Goal: Task Accomplishment & Management: Use online tool/utility

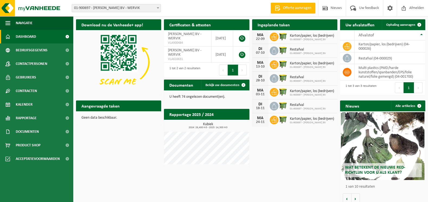
click at [300, 35] on span "Karton/papier, los (bedrijven)" at bounding box center [312, 36] width 44 height 4
click at [316, 34] on span "Bekijk uw kalender" at bounding box center [313, 36] width 28 height 4
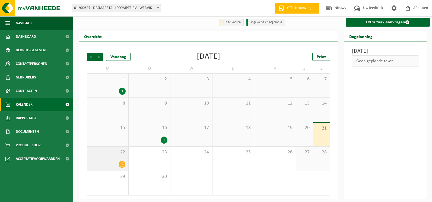
click at [117, 155] on span "22" at bounding box center [108, 152] width 36 height 6
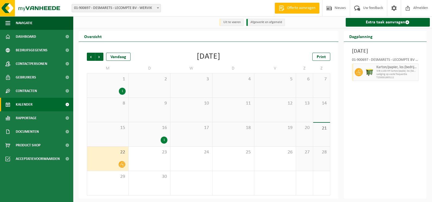
click at [394, 73] on span "WB-1100-HP karton/papier, los (bedrijven)" at bounding box center [396, 70] width 41 height 3
click at [382, 73] on span "WB-1100-HP karton/papier, los (bedrijven)" at bounding box center [396, 70] width 41 height 3
drag, startPoint x: 392, startPoint y: 84, endPoint x: 392, endPoint y: 77, distance: 6.2
click at [392, 77] on div "Karton/papier, los (bedrijven) WB-1100-HP karton/papier, los (bedrijven) Ledigi…" at bounding box center [397, 71] width 44 height 17
drag, startPoint x: 394, startPoint y: 149, endPoint x: 399, endPoint y: 132, distance: 17.4
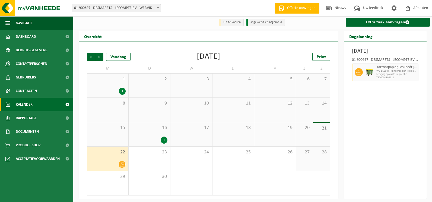
click at [394, 148] on div "[DATE] 01-900697 - DESMARETS - LECOMPTE BV - WERVIK Karton/papier, los (bedrijv…" at bounding box center [385, 120] width 83 height 157
click at [98, 57] on span "Volgende" at bounding box center [99, 57] width 8 height 8
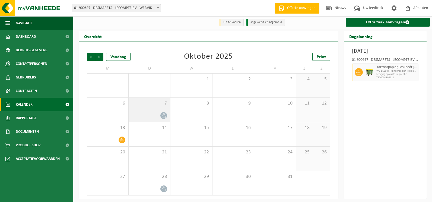
click at [157, 114] on div at bounding box center [149, 115] width 36 height 7
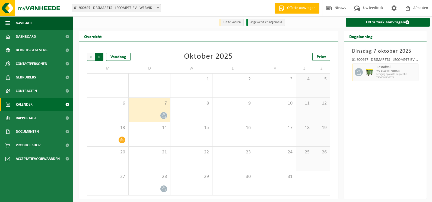
click at [91, 55] on span "Vorige" at bounding box center [91, 57] width 8 height 8
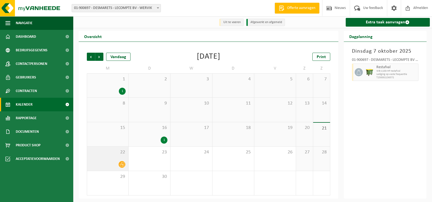
click at [118, 160] on div "22" at bounding box center [107, 158] width 41 height 24
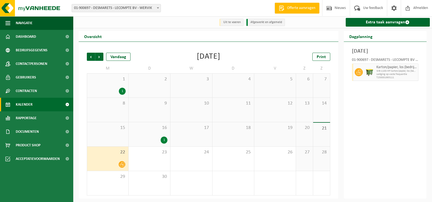
click at [413, 73] on span "WB-1100-HP karton/papier, los (bedrijven)" at bounding box center [396, 70] width 41 height 3
click at [421, 80] on div "Maandag 22 september 2025 01-900697 - DESMARETS - LECOMPTE BV - WERVIK Karton/p…" at bounding box center [385, 120] width 83 height 157
click at [159, 130] on span "16" at bounding box center [149, 128] width 36 height 6
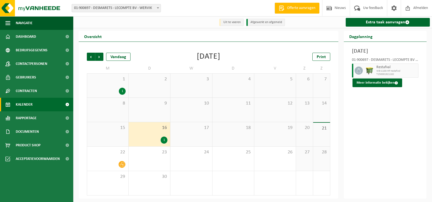
click at [111, 82] on span "1" at bounding box center [108, 79] width 36 height 6
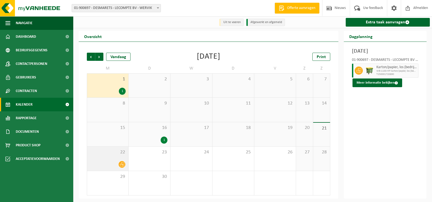
click at [108, 169] on div "22" at bounding box center [107, 158] width 41 height 24
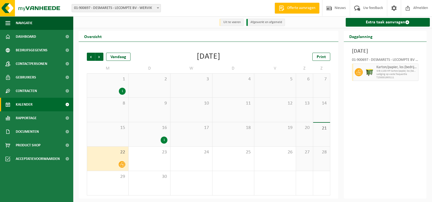
click at [110, 160] on div "22" at bounding box center [107, 158] width 41 height 24
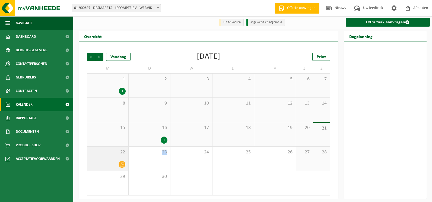
click at [110, 160] on div "22" at bounding box center [107, 158] width 41 height 24
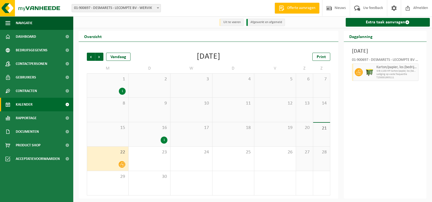
click at [407, 73] on span "WB-1100-HP karton/papier, los (bedrijven)" at bounding box center [396, 70] width 41 height 3
click at [414, 69] on span "Karton/papier, los (bedrijven)" at bounding box center [396, 67] width 41 height 4
click at [358, 75] on icon at bounding box center [358, 72] width 5 height 5
click at [351, 81] on div "01-900697 - DESMARETS - LECOMPTE BV - WERVIK Karton/papier, los (bedrijven) WB-…" at bounding box center [385, 68] width 72 height 26
click at [371, 6] on span "Uw feedback" at bounding box center [373, 8] width 23 height 16
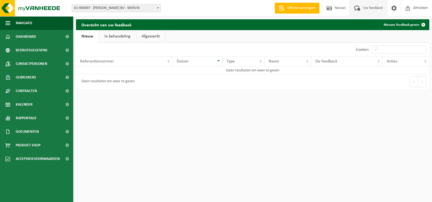
click at [118, 35] on link "In behandeling" at bounding box center [117, 36] width 37 height 12
click at [330, 5] on span at bounding box center [329, 8] width 8 height 16
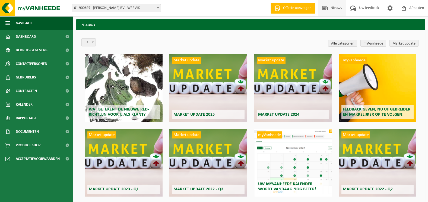
click at [157, 8] on span at bounding box center [157, 7] width 5 height 7
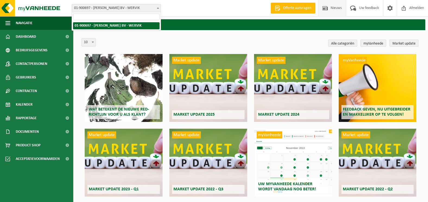
click at [157, 8] on b at bounding box center [158, 7] width 2 height 1
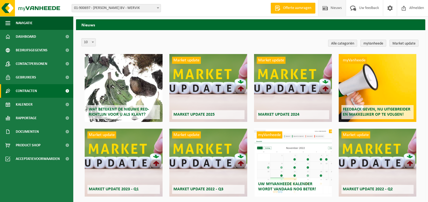
click at [27, 89] on span "Contracten" at bounding box center [26, 91] width 21 height 14
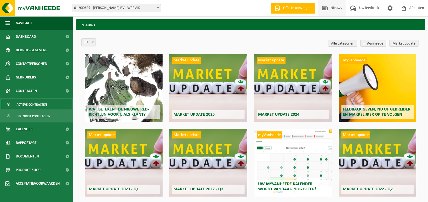
click at [28, 104] on span "Actieve contracten" at bounding box center [32, 104] width 30 height 10
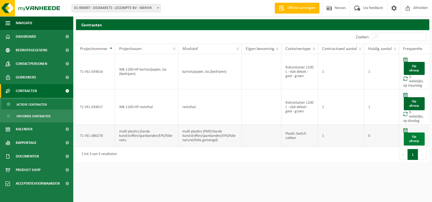
click at [416, 137] on link "Op afroep" at bounding box center [414, 138] width 21 height 13
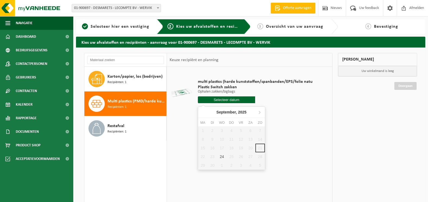
click at [222, 98] on input "text" at bounding box center [227, 99] width 58 height 7
click at [222, 156] on div "24" at bounding box center [221, 156] width 9 height 9
type input "Van [DATE]"
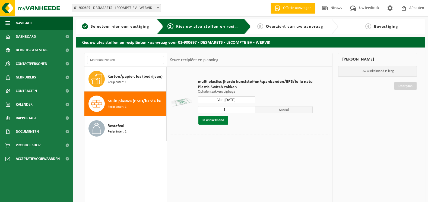
click at [213, 121] on button "In winkelmand" at bounding box center [213, 120] width 30 height 9
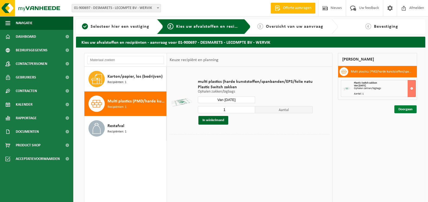
click at [406, 107] on link "Doorgaan" at bounding box center [405, 109] width 22 height 8
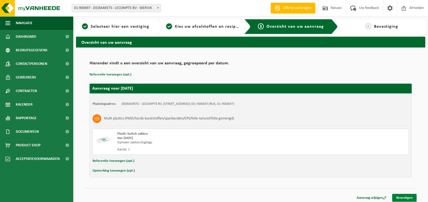
click at [404, 196] on link "Bevestigen" at bounding box center [404, 198] width 24 height 8
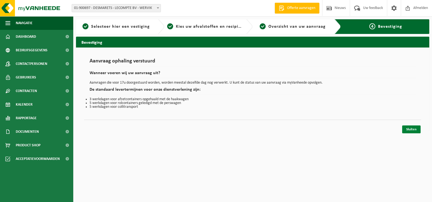
click at [407, 130] on link "Sluiten" at bounding box center [411, 129] width 18 height 8
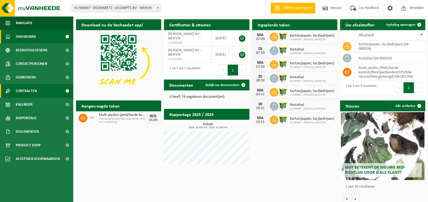
click at [26, 88] on span "Contracten" at bounding box center [26, 91] width 21 height 14
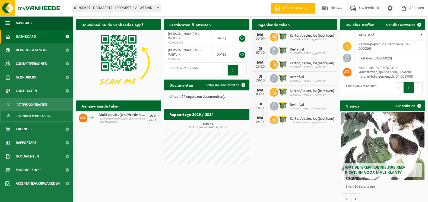
click at [27, 115] on span "Historiek contracten" at bounding box center [34, 116] width 34 height 10
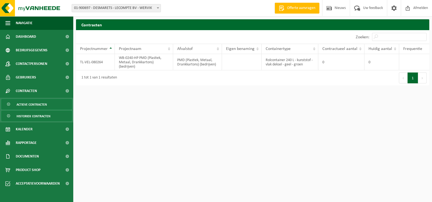
click at [40, 105] on span "Actieve contracten" at bounding box center [32, 104] width 30 height 10
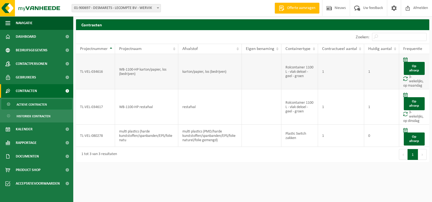
click at [404, 79] on span at bounding box center [405, 78] width 4 height 5
click at [415, 69] on link "Op afroep" at bounding box center [414, 68] width 21 height 13
click at [39, 183] on span "Acceptatievoorwaarden" at bounding box center [38, 184] width 44 height 14
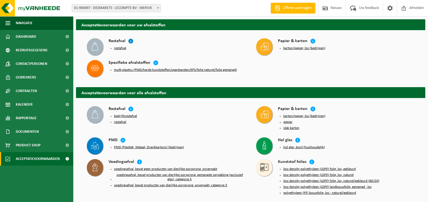
click at [130, 41] on icon at bounding box center [130, 40] width 5 height 5
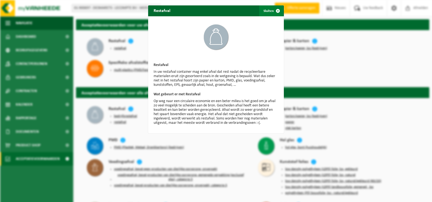
click at [278, 10] on span "button" at bounding box center [277, 10] width 11 height 11
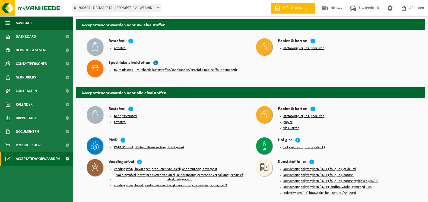
click at [154, 63] on icon at bounding box center [155, 62] width 5 height 5
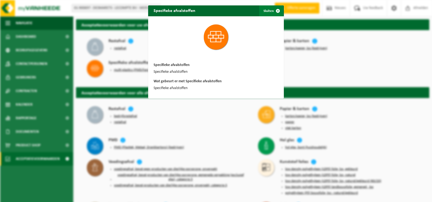
click at [274, 10] on span "button" at bounding box center [277, 10] width 11 height 11
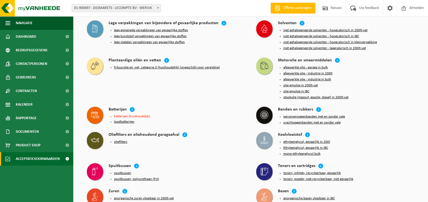
scroll to position [515, 0]
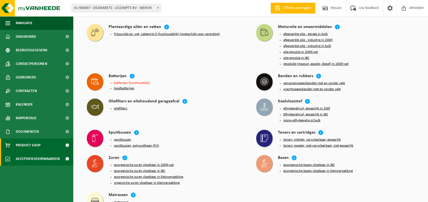
click at [24, 145] on span "Product Shop" at bounding box center [28, 145] width 25 height 14
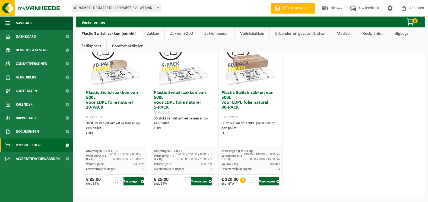
scroll to position [346, 0]
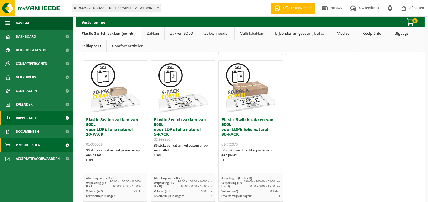
click at [28, 119] on span "Rapportage" at bounding box center [26, 118] width 21 height 14
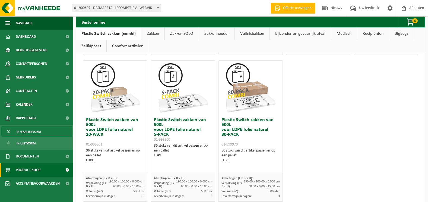
click at [27, 131] on span "In grafiekvorm" at bounding box center [29, 131] width 24 height 10
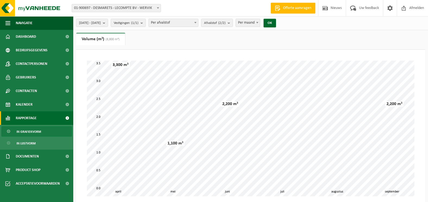
scroll to position [54, 0]
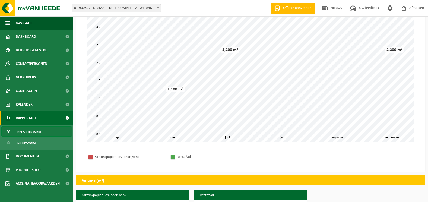
click at [32, 131] on span "In grafiekvorm" at bounding box center [29, 131] width 24 height 10
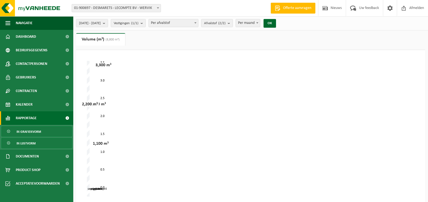
click at [26, 143] on span "In lijstvorm" at bounding box center [26, 143] width 19 height 10
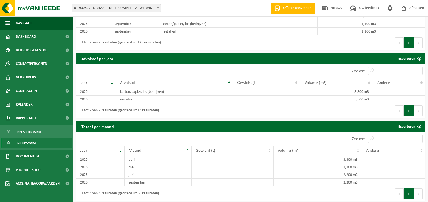
scroll to position [447, 0]
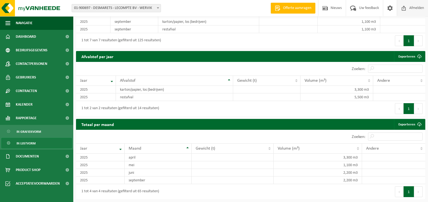
click at [415, 8] on span "Afmelden" at bounding box center [416, 8] width 17 height 16
